Goal: Information Seeking & Learning: Learn about a topic

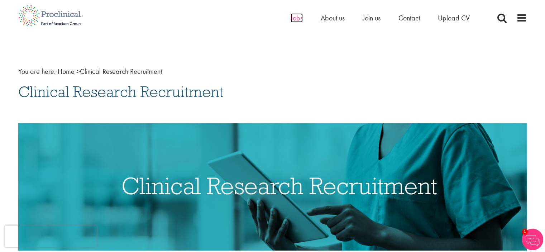
click at [297, 18] on span "Jobs" at bounding box center [297, 17] width 12 height 9
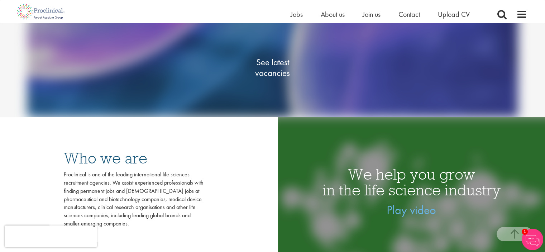
scroll to position [108, 0]
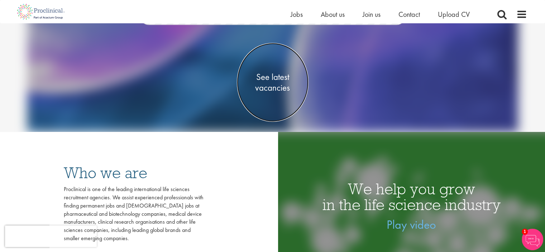
click at [257, 90] on span "See latest vacancies" at bounding box center [273, 82] width 72 height 22
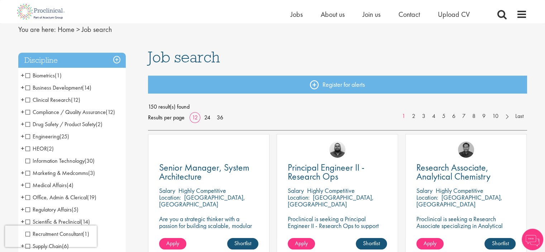
scroll to position [36, 0]
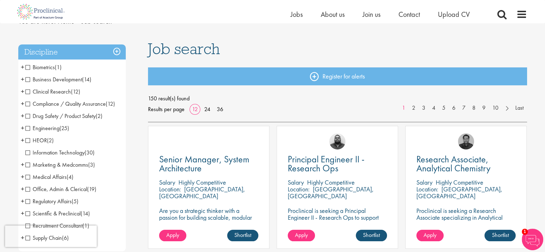
click at [25, 80] on span "Business Development" at bounding box center [53, 80] width 57 height 8
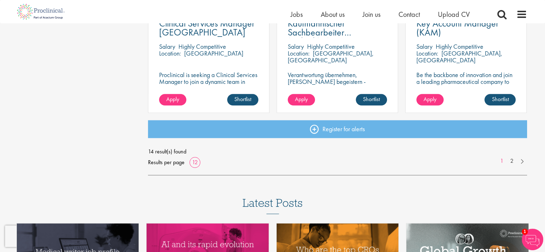
scroll to position [574, 0]
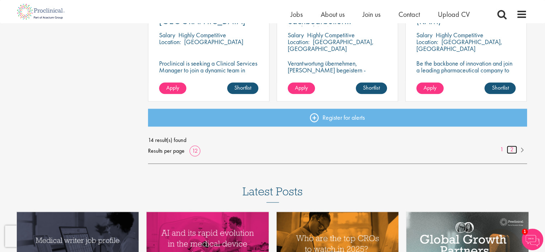
click at [512, 150] on link "2" at bounding box center [512, 150] width 10 height 8
